Goal: Task Accomplishment & Management: Complete application form

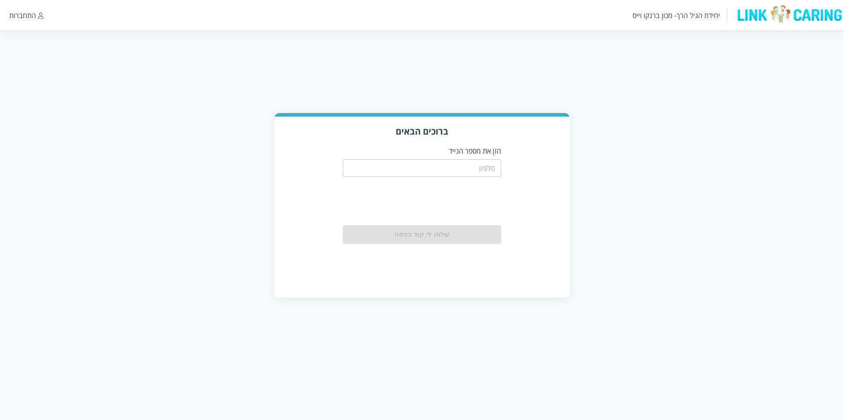
drag, startPoint x: 229, startPoint y: 233, endPoint x: 275, endPoint y: 77, distance: 162.7
click at [231, 233] on div "ברוכים הבאים הזן את מספר הנייד ​ שלחו לי קוד כניסה" at bounding box center [422, 205] width 844 height 185
